Goal: Task Accomplishment & Management: Manage account settings

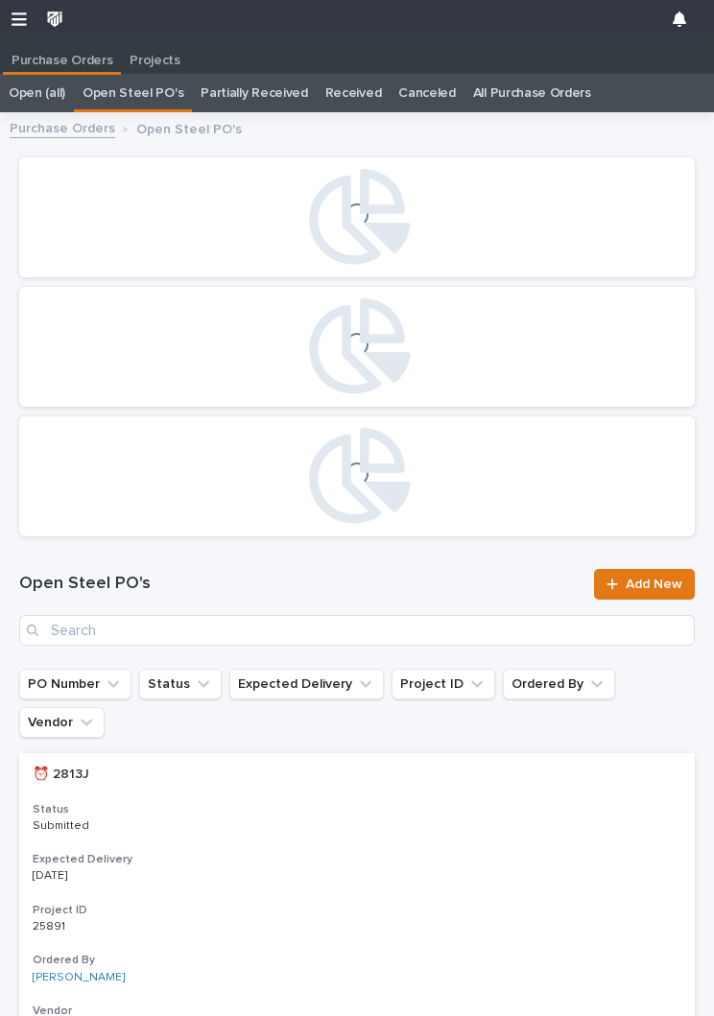
scroll to position [1, 0]
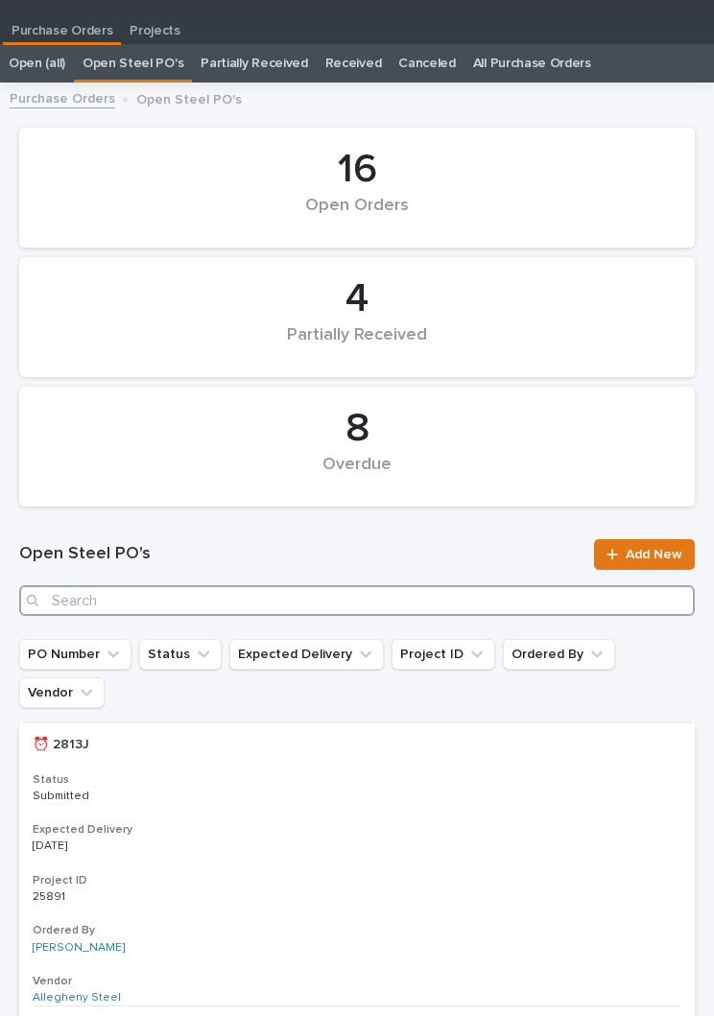
click at [263, 595] on input "Search" at bounding box center [356, 600] width 675 height 31
type input "2899"
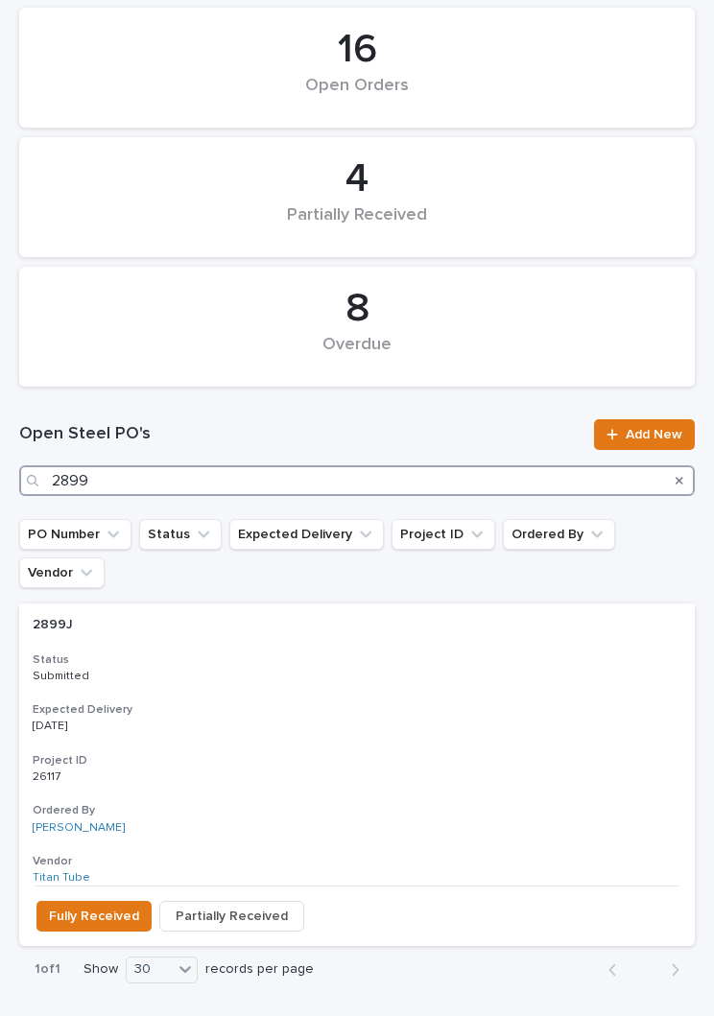
scroll to position [221, 0]
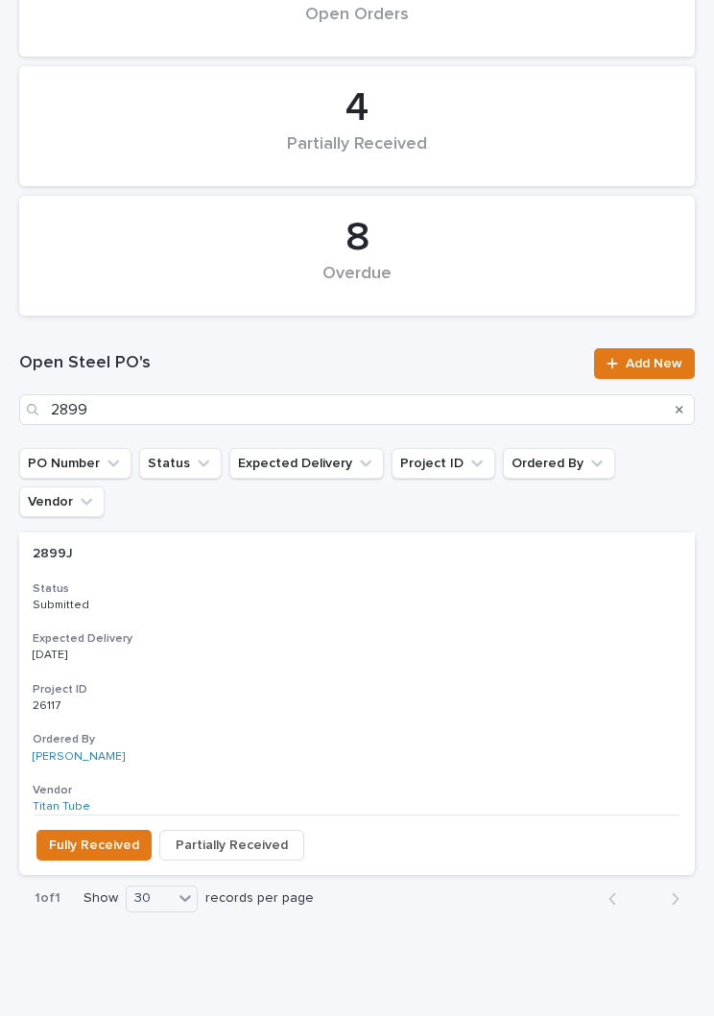
click at [334, 631] on h3 "Expected Delivery" at bounding box center [357, 638] width 649 height 15
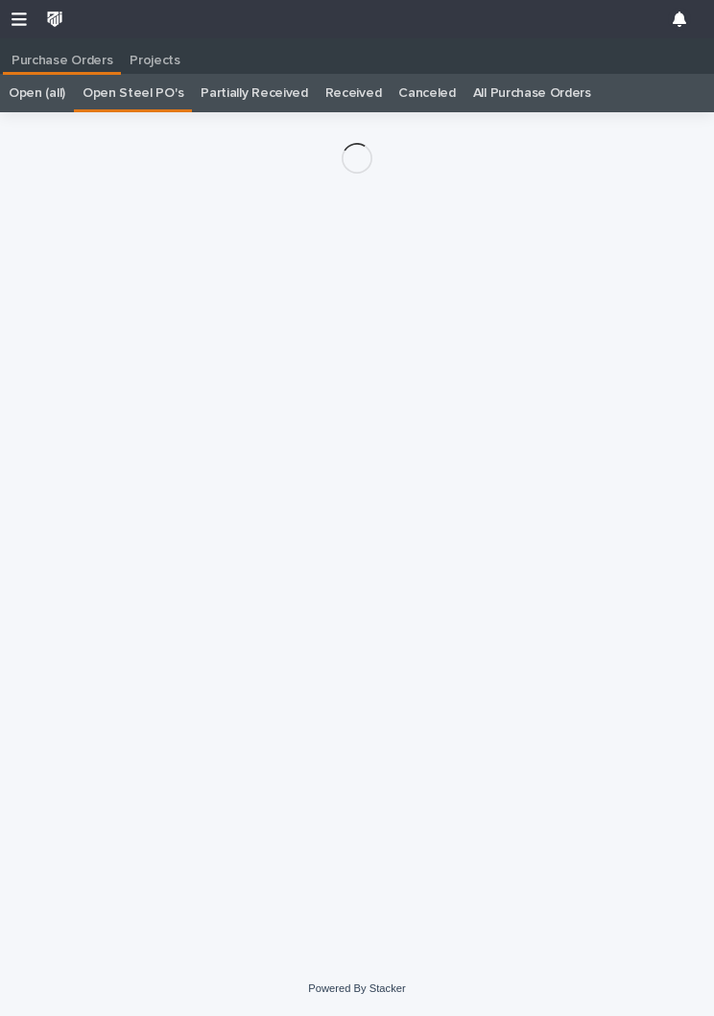
scroll to position [30, 0]
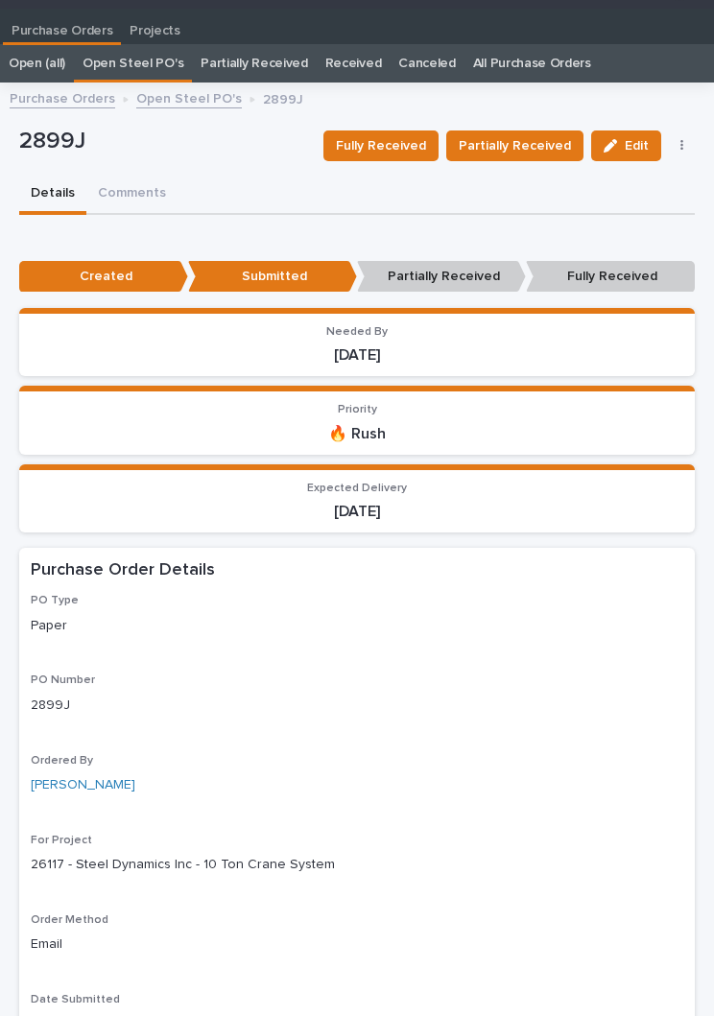
click at [397, 154] on span "Fully Received" at bounding box center [381, 145] width 90 height 23
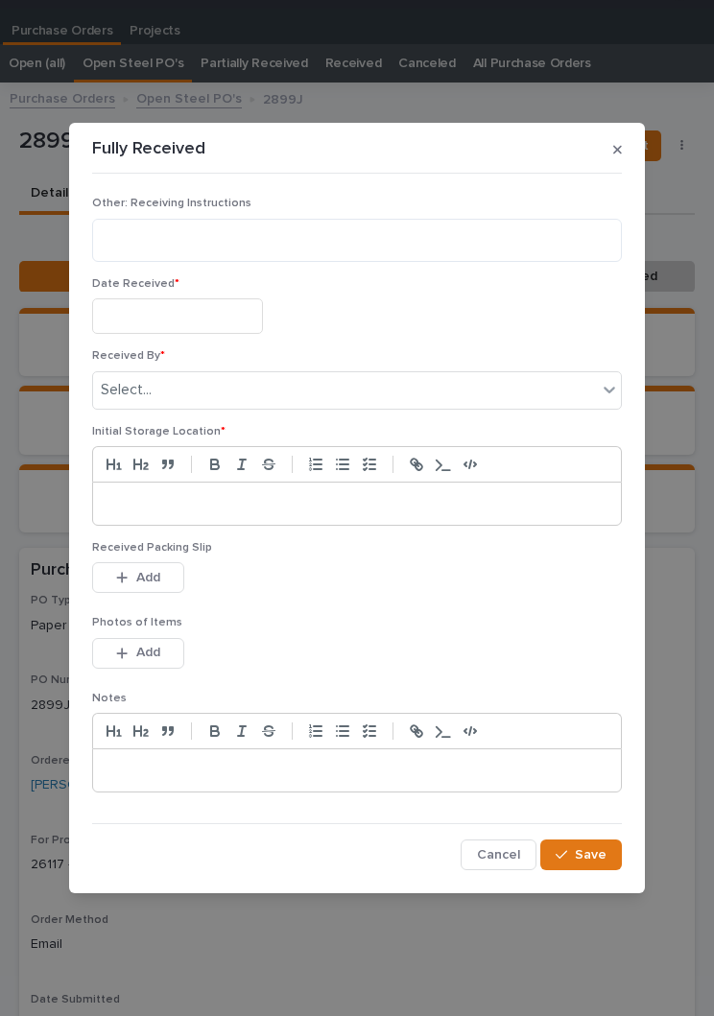
click at [192, 316] on input "text" at bounding box center [177, 315] width 171 height 35
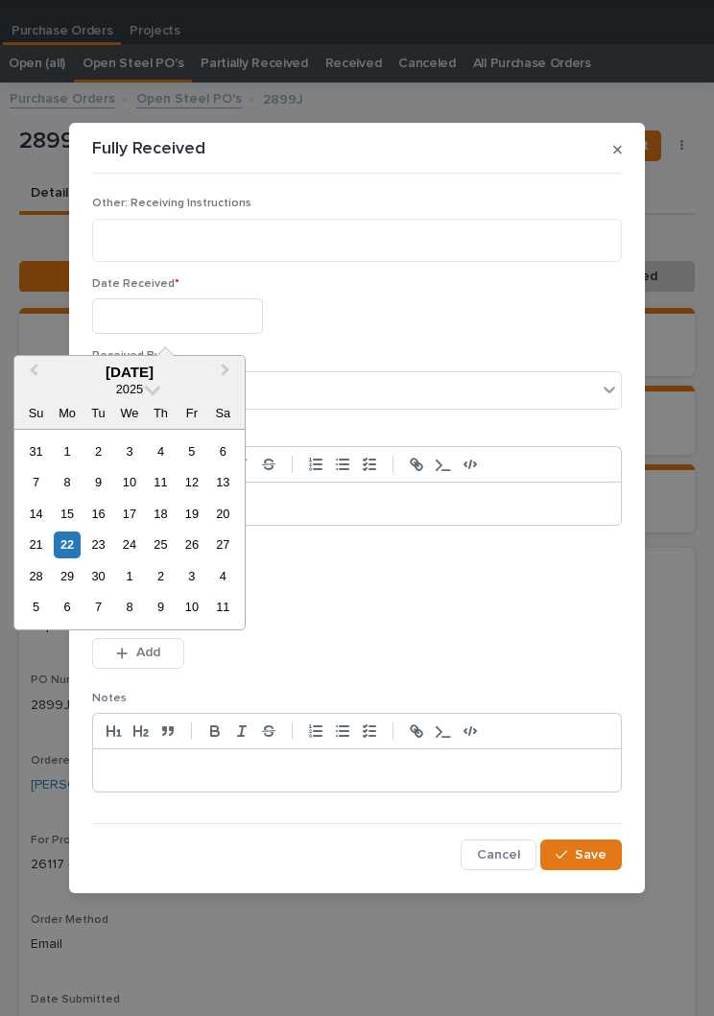
click at [79, 542] on div "22" at bounding box center [67, 545] width 26 height 26
type input "**********"
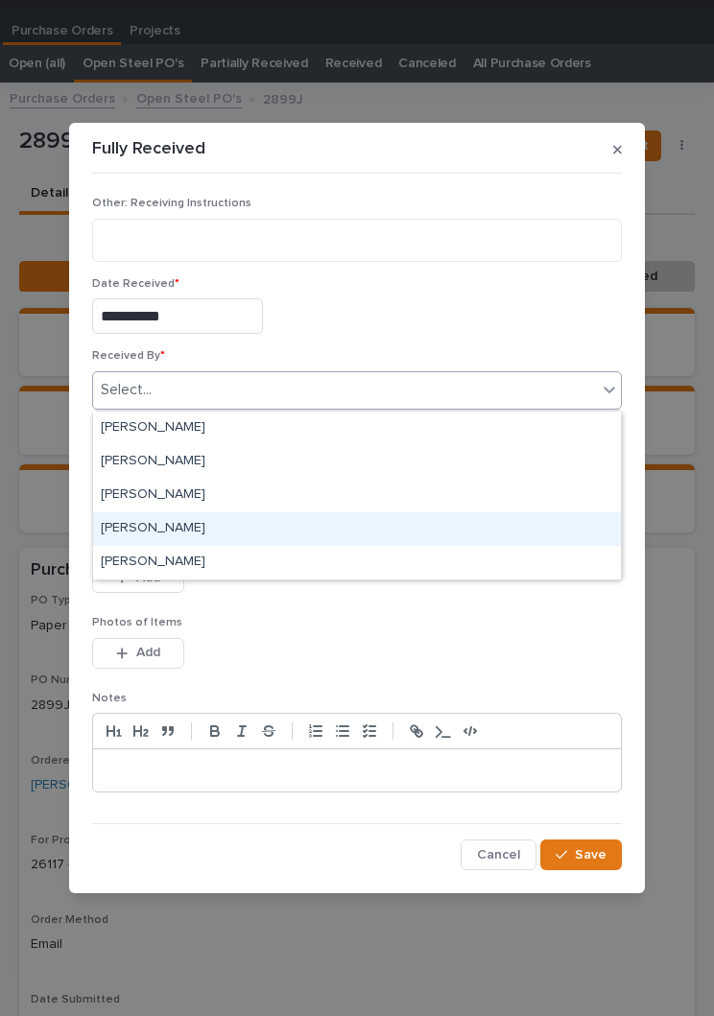
click at [215, 523] on div "[PERSON_NAME]" at bounding box center [357, 529] width 528 height 34
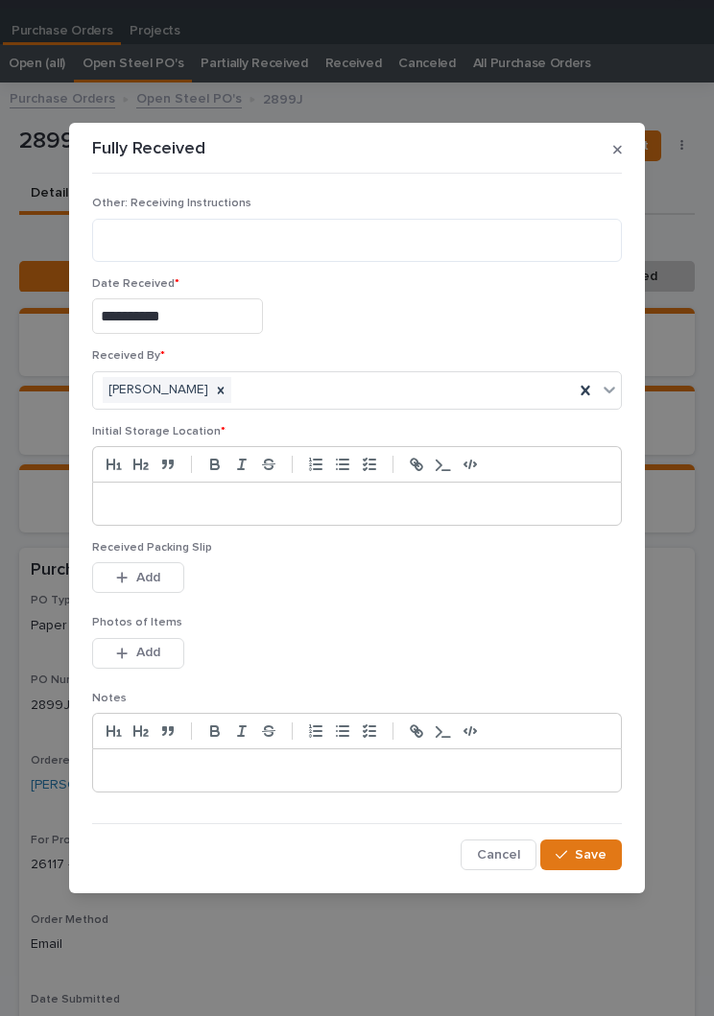
click at [384, 523] on div at bounding box center [357, 504] width 528 height 42
click at [421, 496] on p at bounding box center [356, 503] width 499 height 19
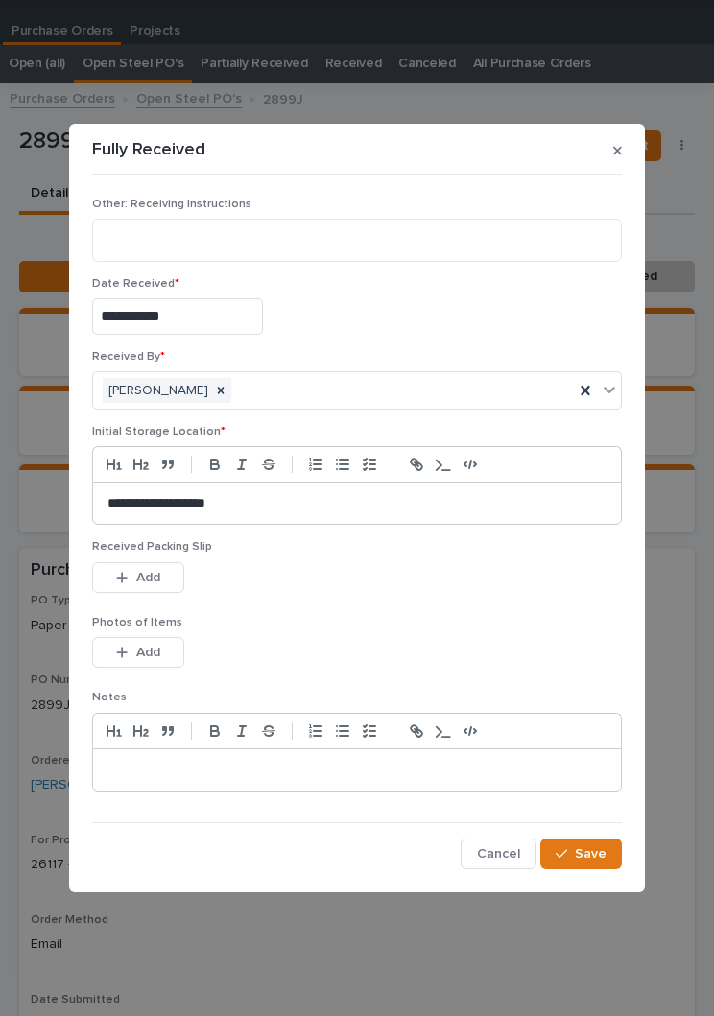
click at [351, 607] on div "Received Packing Slip This file cannot be opened Download File Add" at bounding box center [357, 577] width 530 height 75
click at [157, 576] on span "Add" at bounding box center [148, 577] width 24 height 17
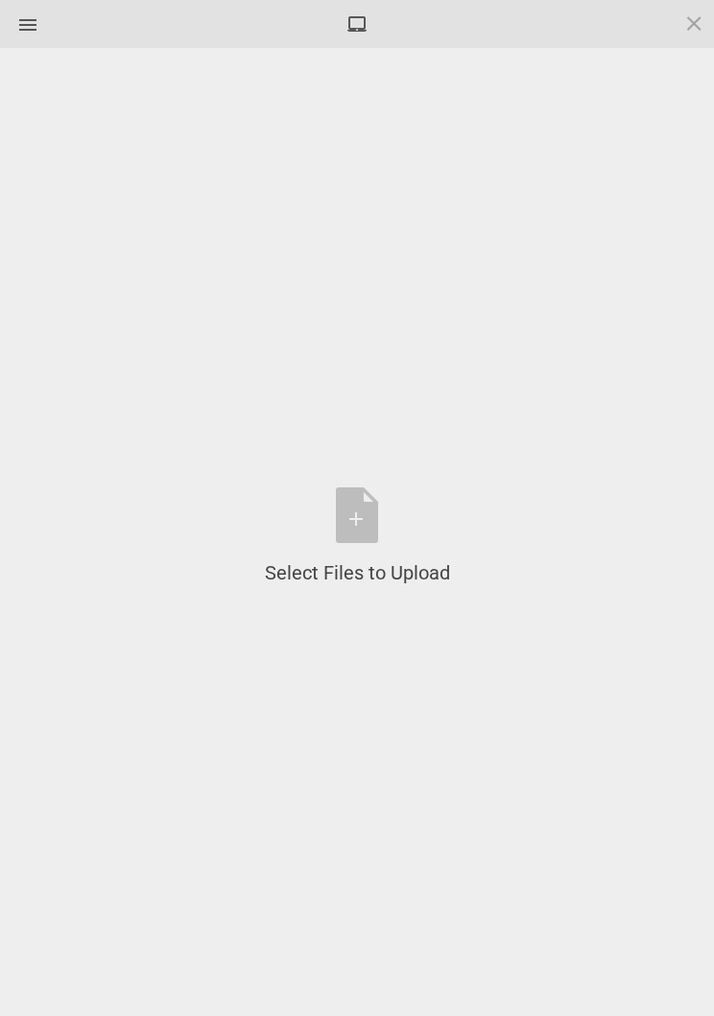
click at [375, 524] on div "Select Files to Upload or Drag and Drop, Copy and Paste Files" at bounding box center [357, 536] width 185 height 99
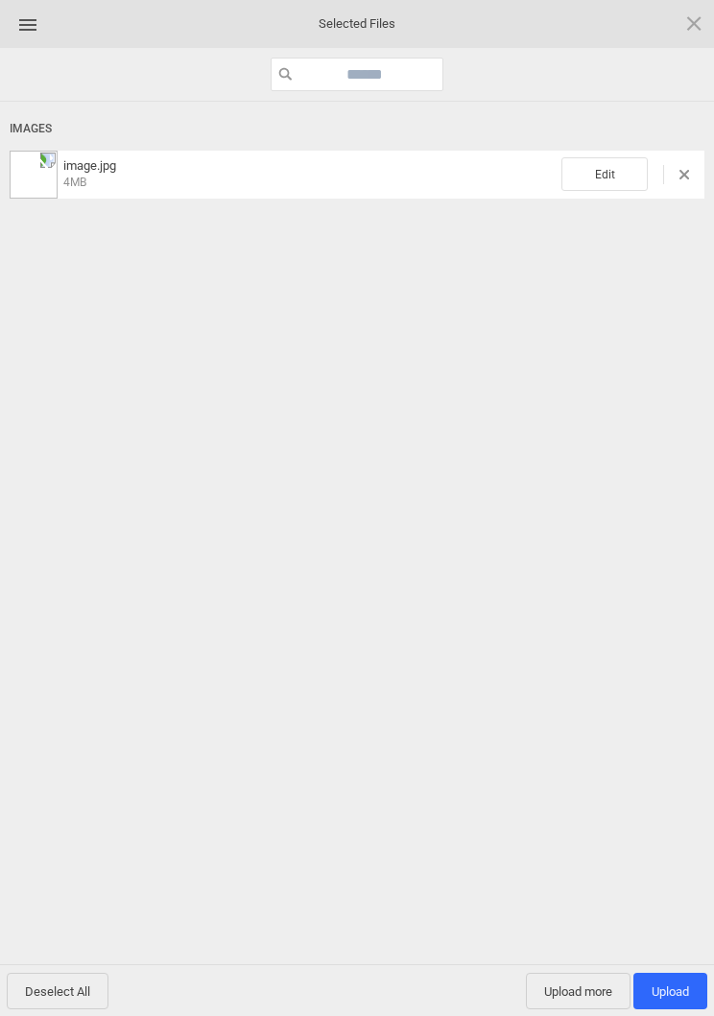
click at [611, 172] on span "Edit" at bounding box center [604, 174] width 86 height 34
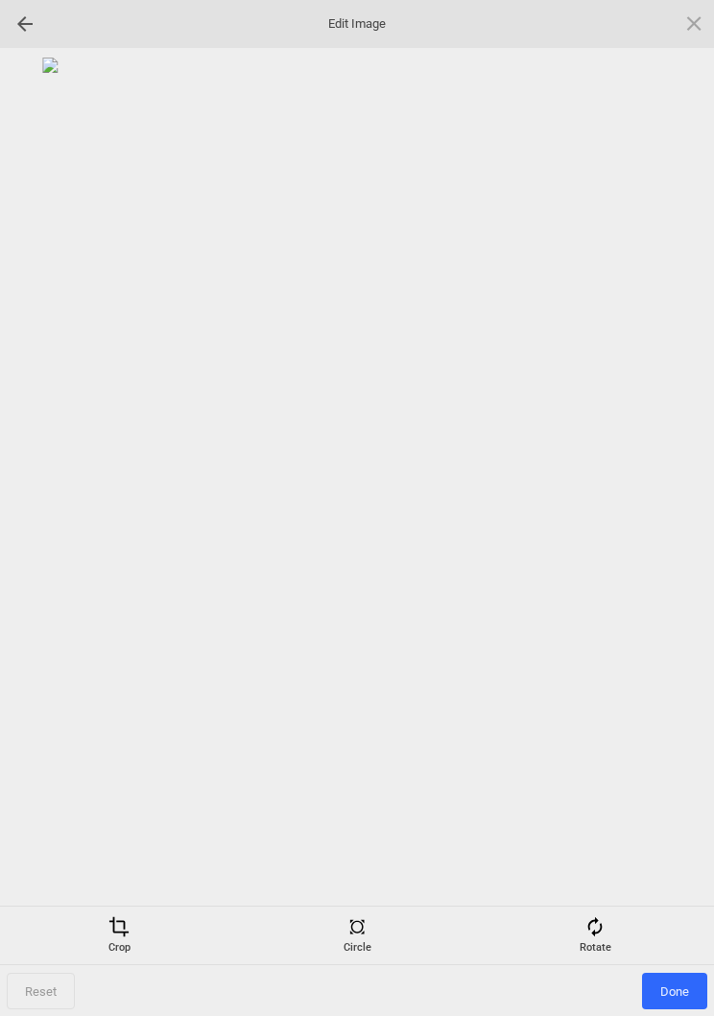
click at [598, 934] on span at bounding box center [594, 926] width 21 height 21
click at [669, 499] on div at bounding box center [671, 509] width 48 height 48
click at [672, 493] on div at bounding box center [671, 509] width 48 height 48
click at [668, 494] on div at bounding box center [671, 509] width 48 height 48
click at [672, 502] on div at bounding box center [671, 509] width 48 height 48
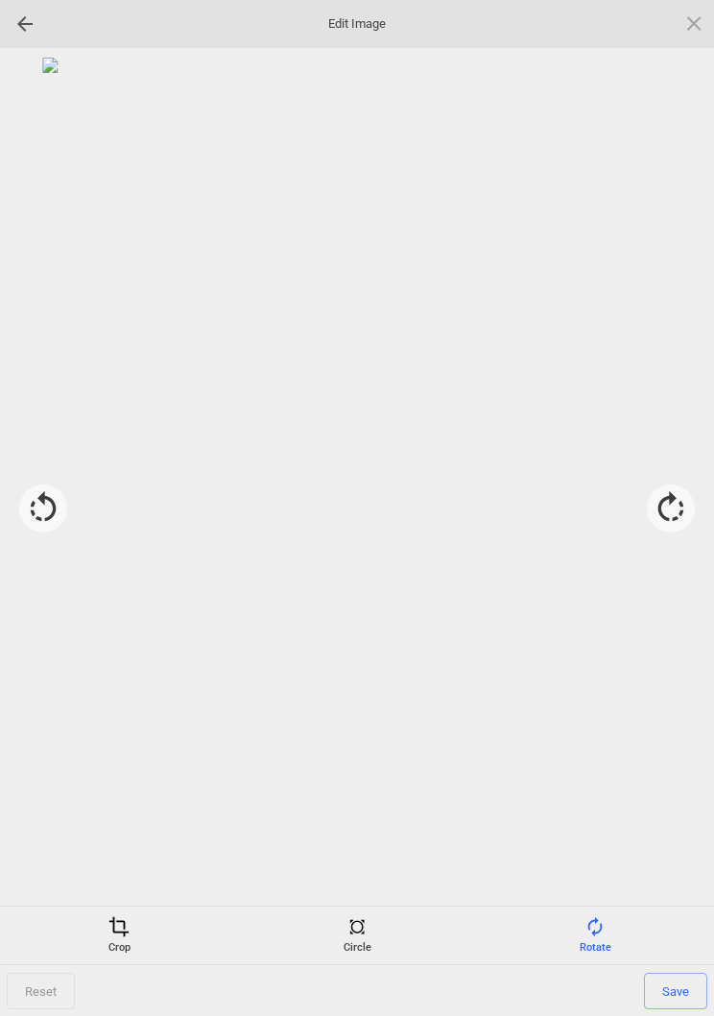
click at [127, 940] on div "Crop" at bounding box center [119, 935] width 228 height 38
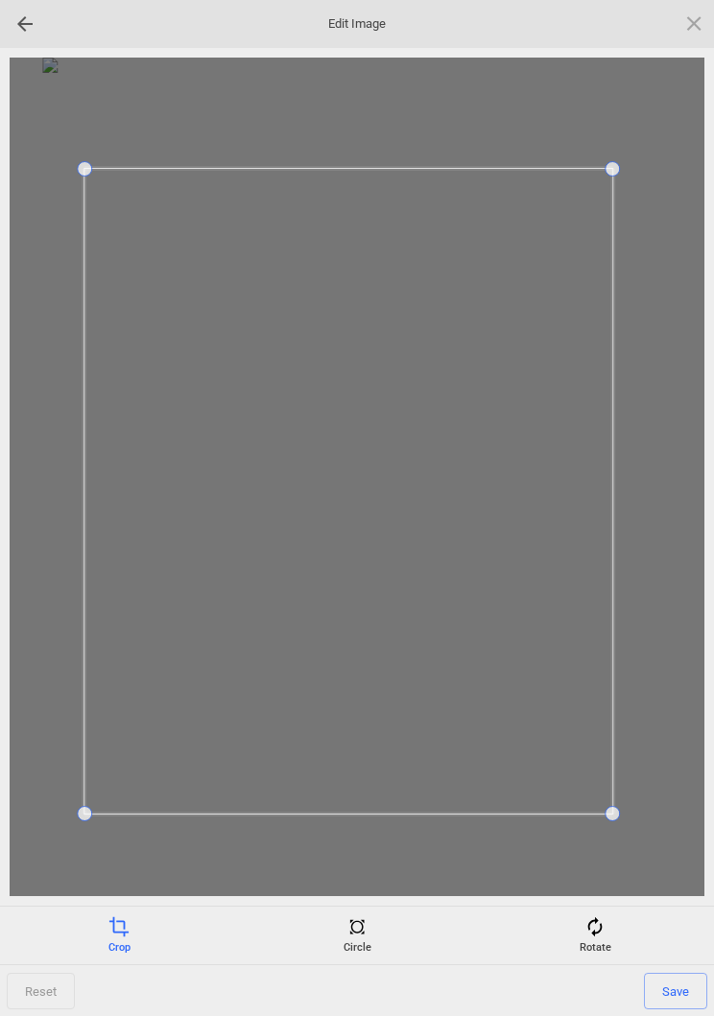
click at [672, 978] on span "Save" at bounding box center [675, 991] width 63 height 36
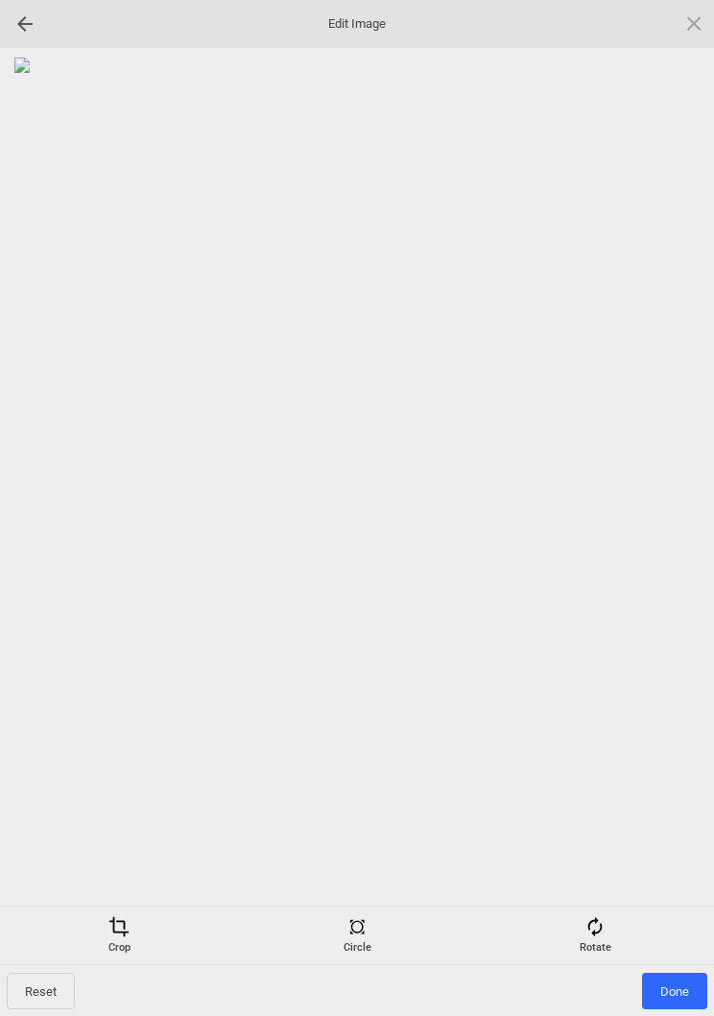
click at [675, 989] on span "Done" at bounding box center [674, 991] width 65 height 36
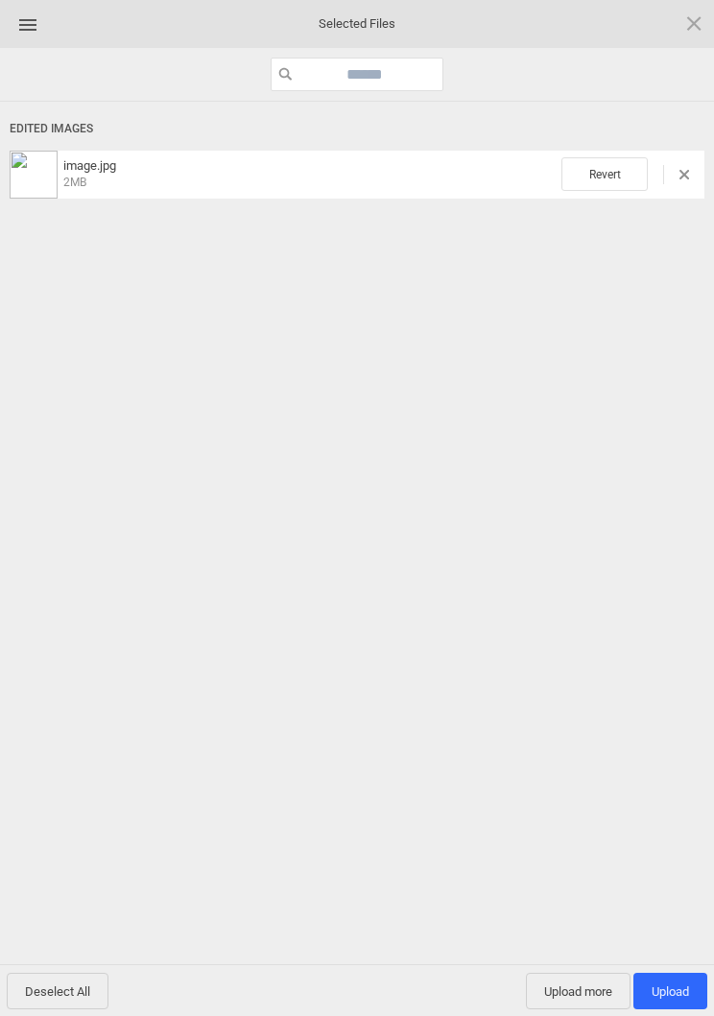
click at [568, 989] on span "Upload more" at bounding box center [578, 991] width 105 height 36
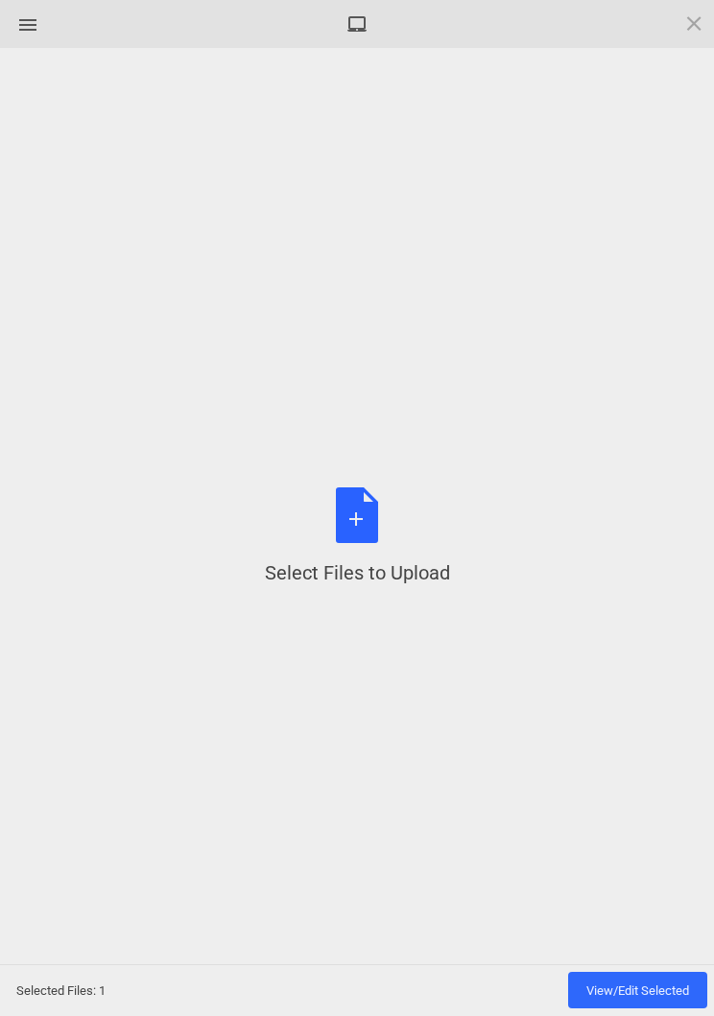
click at [345, 516] on div "Select Files to Upload or Drag and Drop, Copy and Paste Files" at bounding box center [357, 536] width 185 height 99
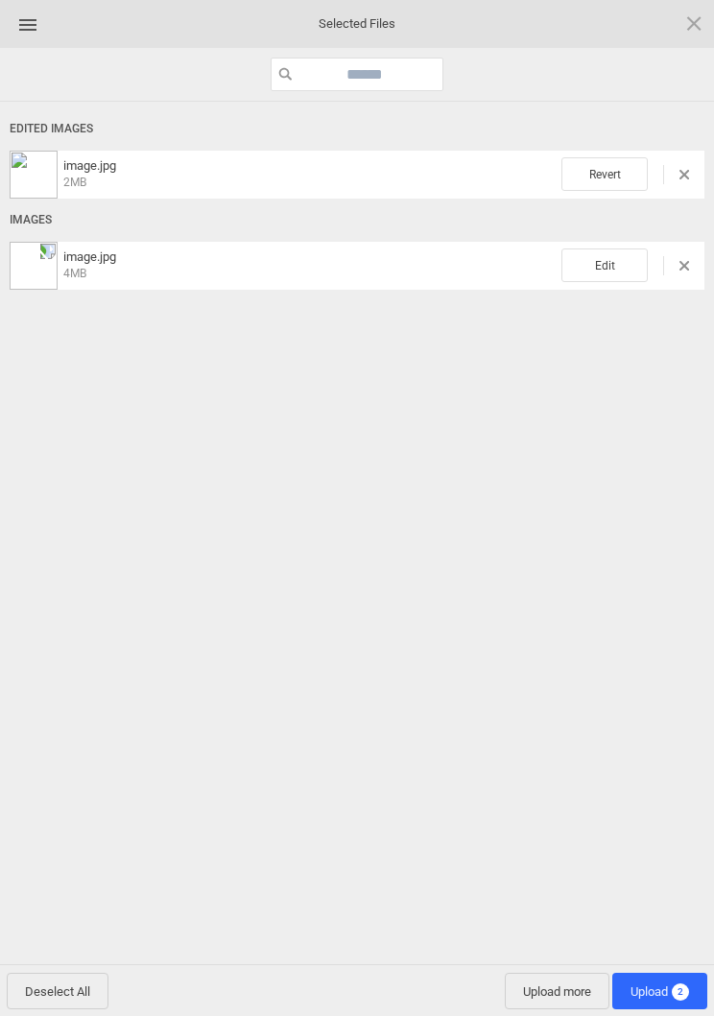
click at [598, 279] on span "Edit" at bounding box center [604, 265] width 86 height 34
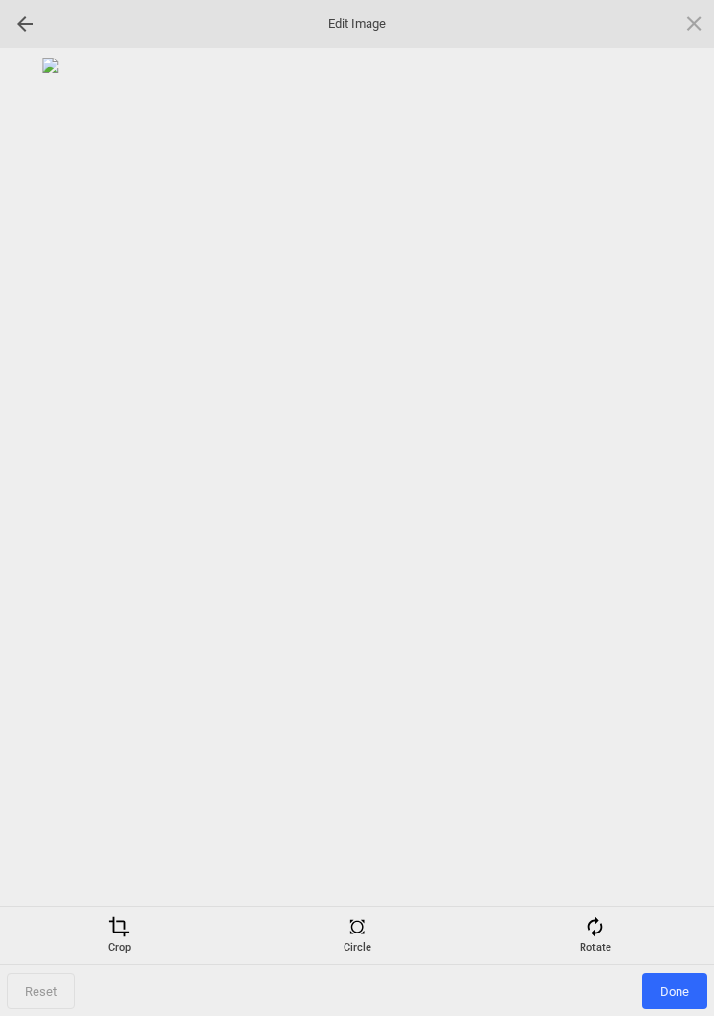
click at [609, 934] on div "Rotate" at bounding box center [595, 935] width 228 height 38
click at [679, 508] on div at bounding box center [671, 509] width 48 height 48
click at [686, 509] on div at bounding box center [671, 509] width 48 height 48
click at [679, 503] on div at bounding box center [671, 509] width 48 height 48
click at [676, 495] on div at bounding box center [671, 509] width 48 height 48
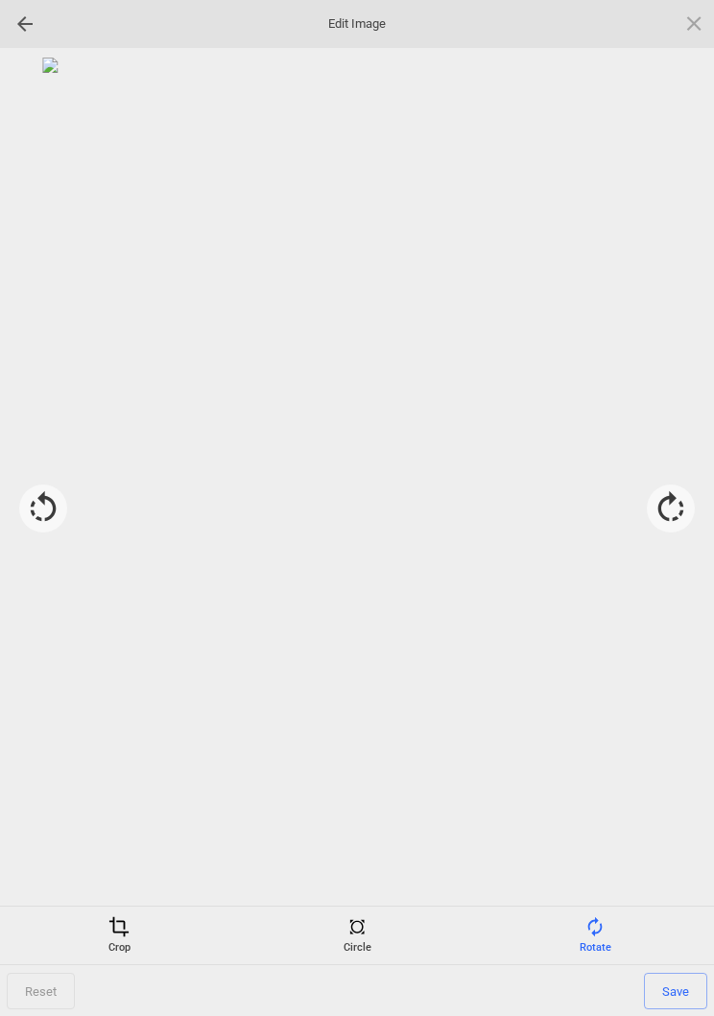
click at [682, 507] on div at bounding box center [671, 509] width 48 height 48
click at [682, 506] on div at bounding box center [671, 509] width 48 height 48
click at [693, 497] on div at bounding box center [671, 509] width 48 height 48
click at [674, 997] on span "Save" at bounding box center [675, 991] width 63 height 36
click at [681, 975] on span "Done" at bounding box center [674, 991] width 65 height 36
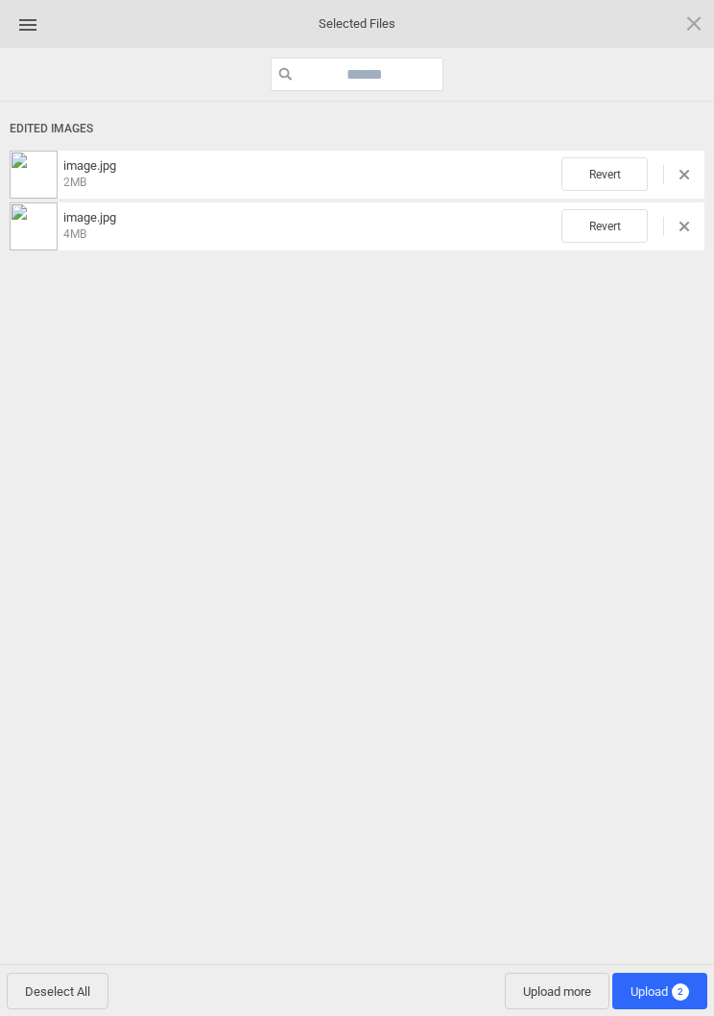
click at [663, 987] on span "Upload 2" at bounding box center [659, 991] width 59 height 14
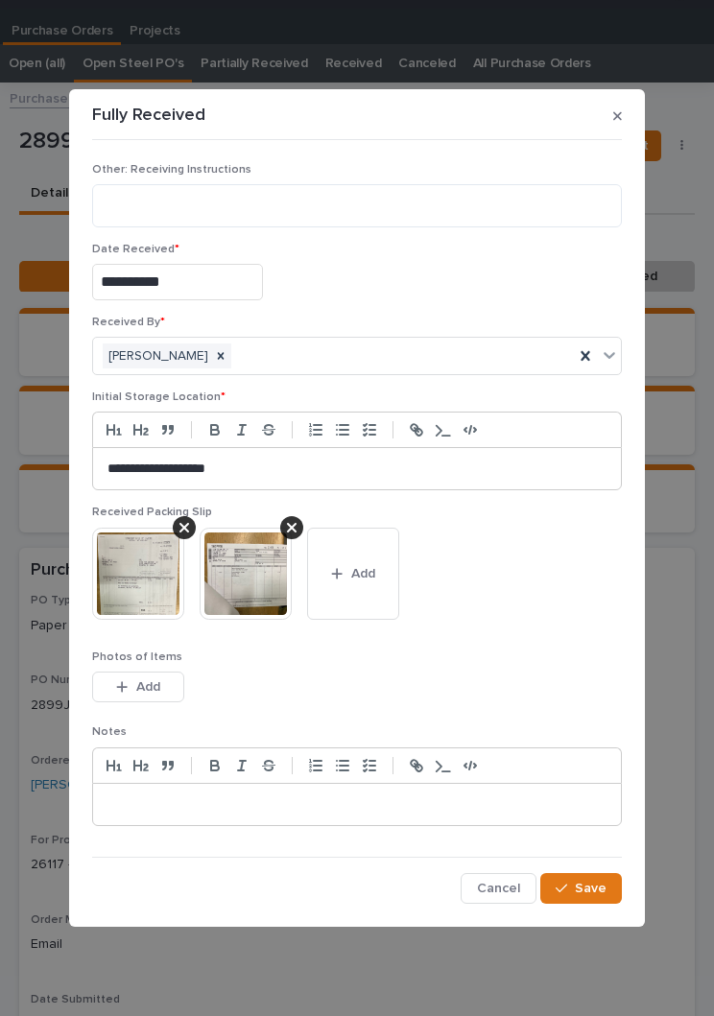
click at [591, 893] on span "Save" at bounding box center [591, 888] width 32 height 17
